Goal: Find specific page/section: Find specific page/section

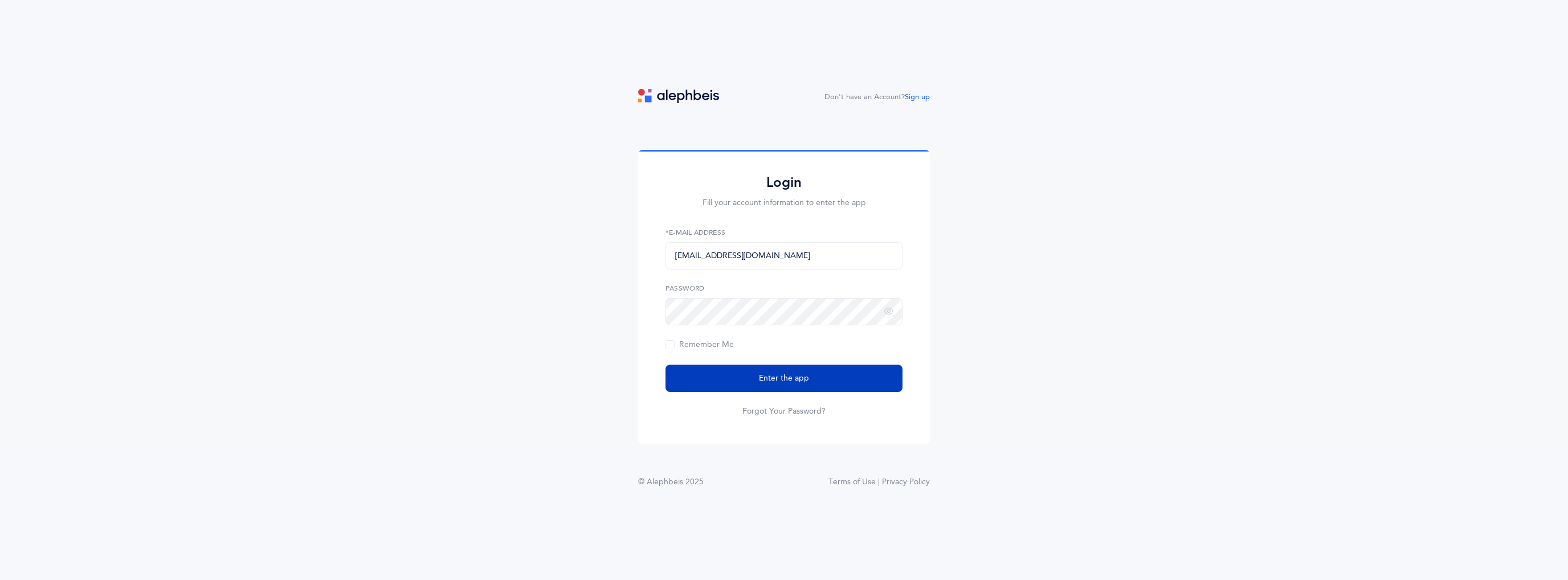
click at [855, 367] on button "Enter the app" at bounding box center [784, 378] width 237 height 27
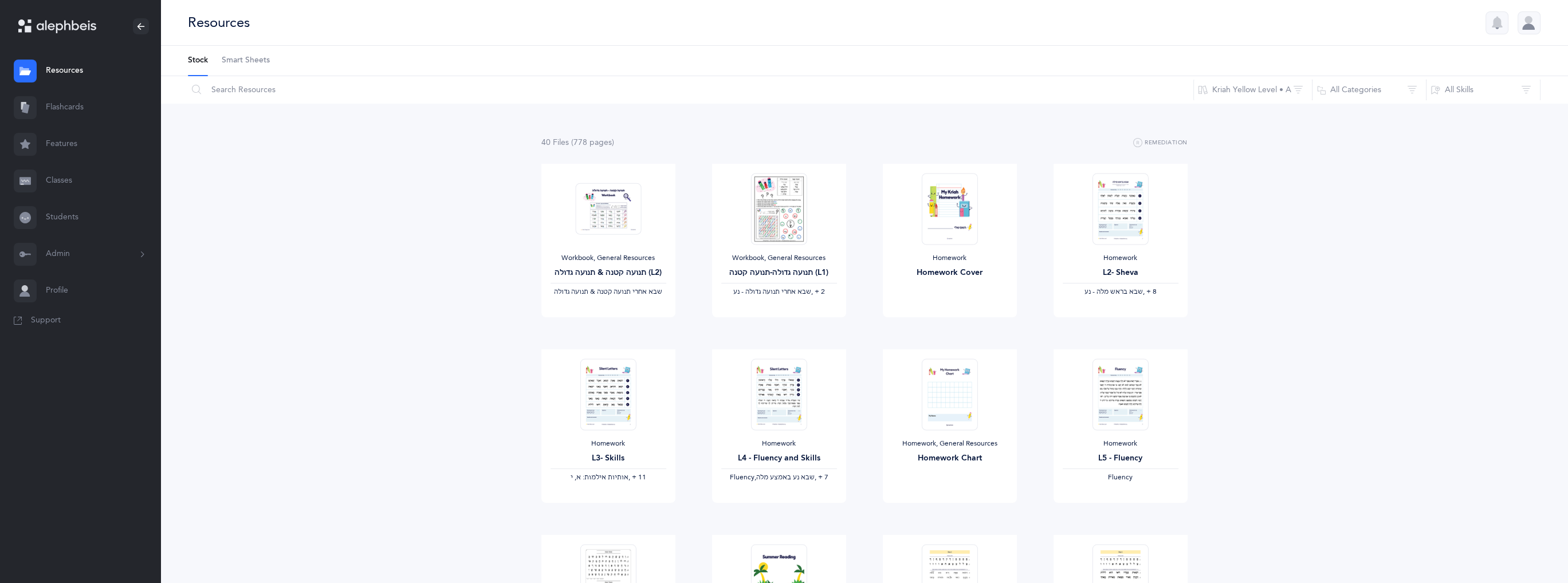
click at [110, 250] on button "Admin" at bounding box center [80, 254] width 161 height 36
click at [88, 283] on link "Staff" at bounding box center [103, 285] width 114 height 25
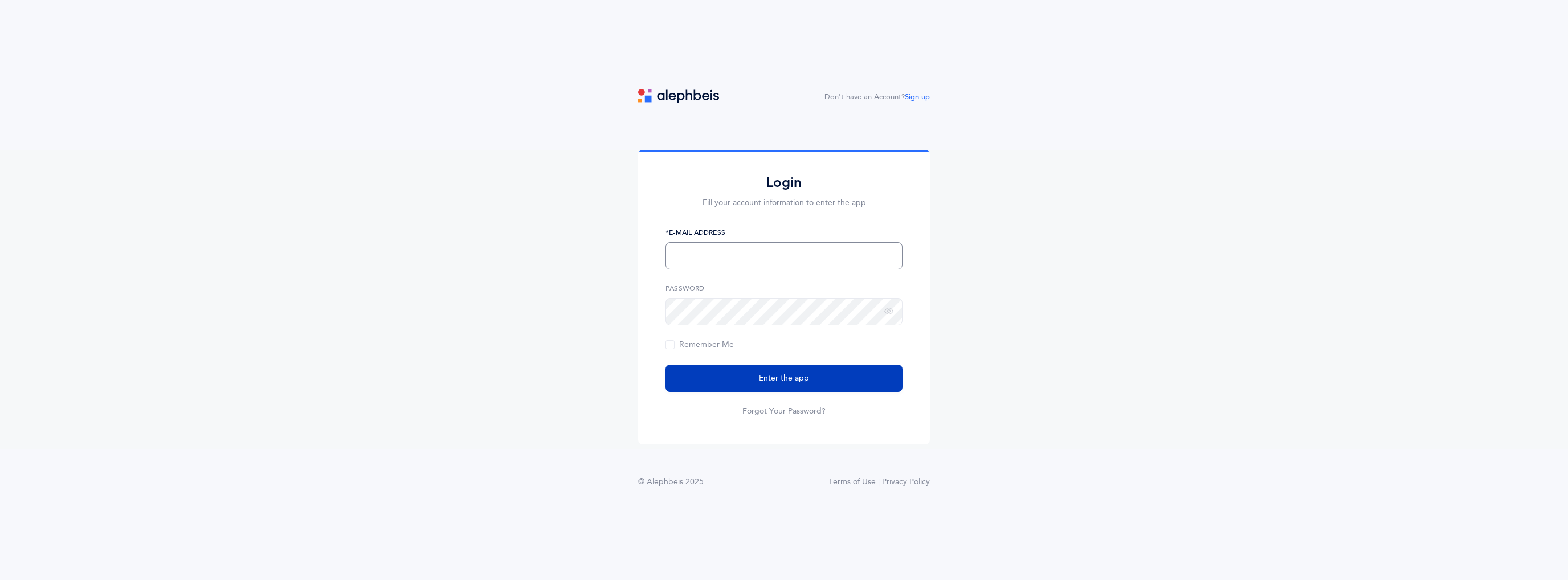
type input "[EMAIL_ADDRESS][DOMAIN_NAME]"
click at [800, 379] on span "Enter the app" at bounding box center [784, 378] width 50 height 12
type input "[EMAIL_ADDRESS][DOMAIN_NAME]"
